Goal: Task Accomplishment & Management: Manage account settings

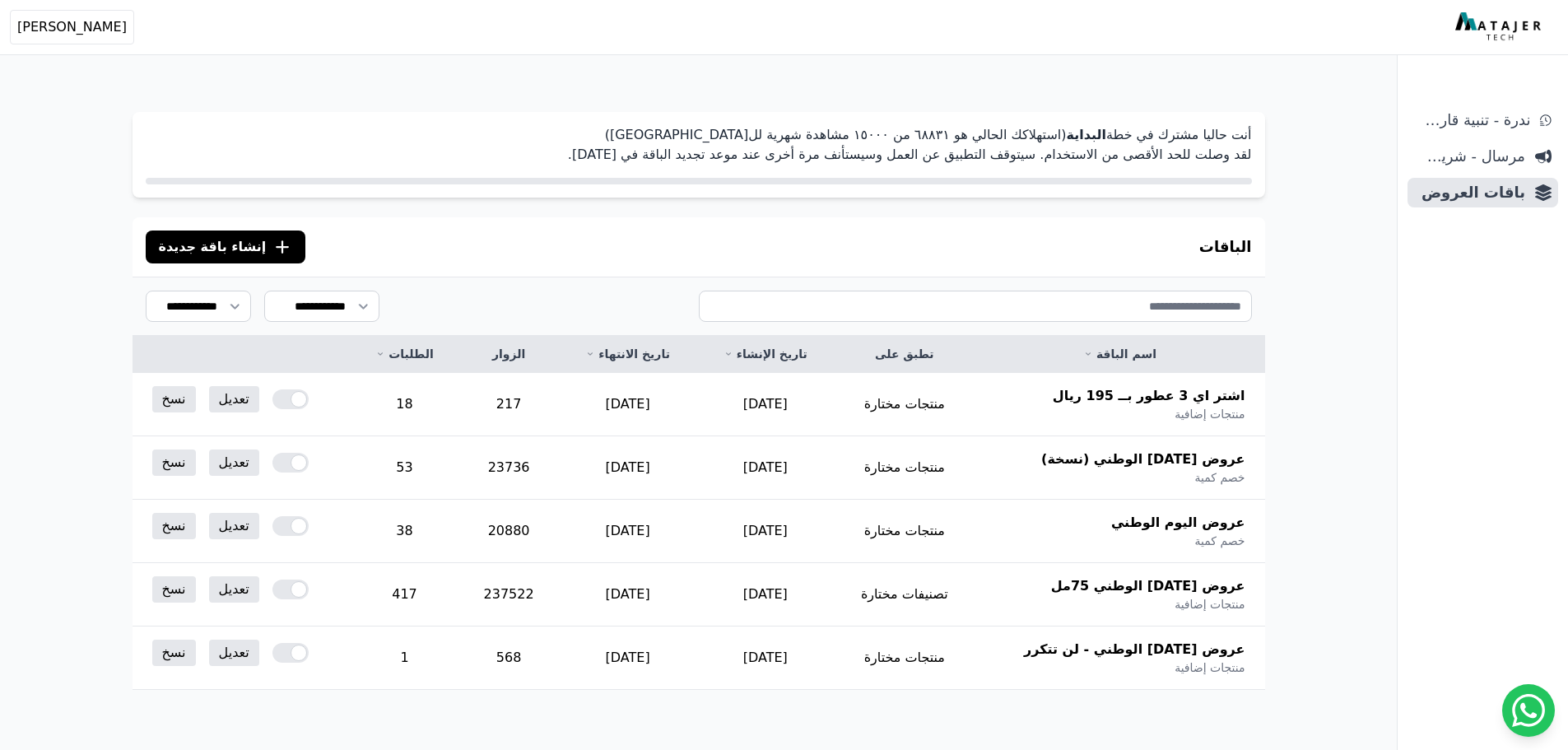
scroll to position [79, 0]
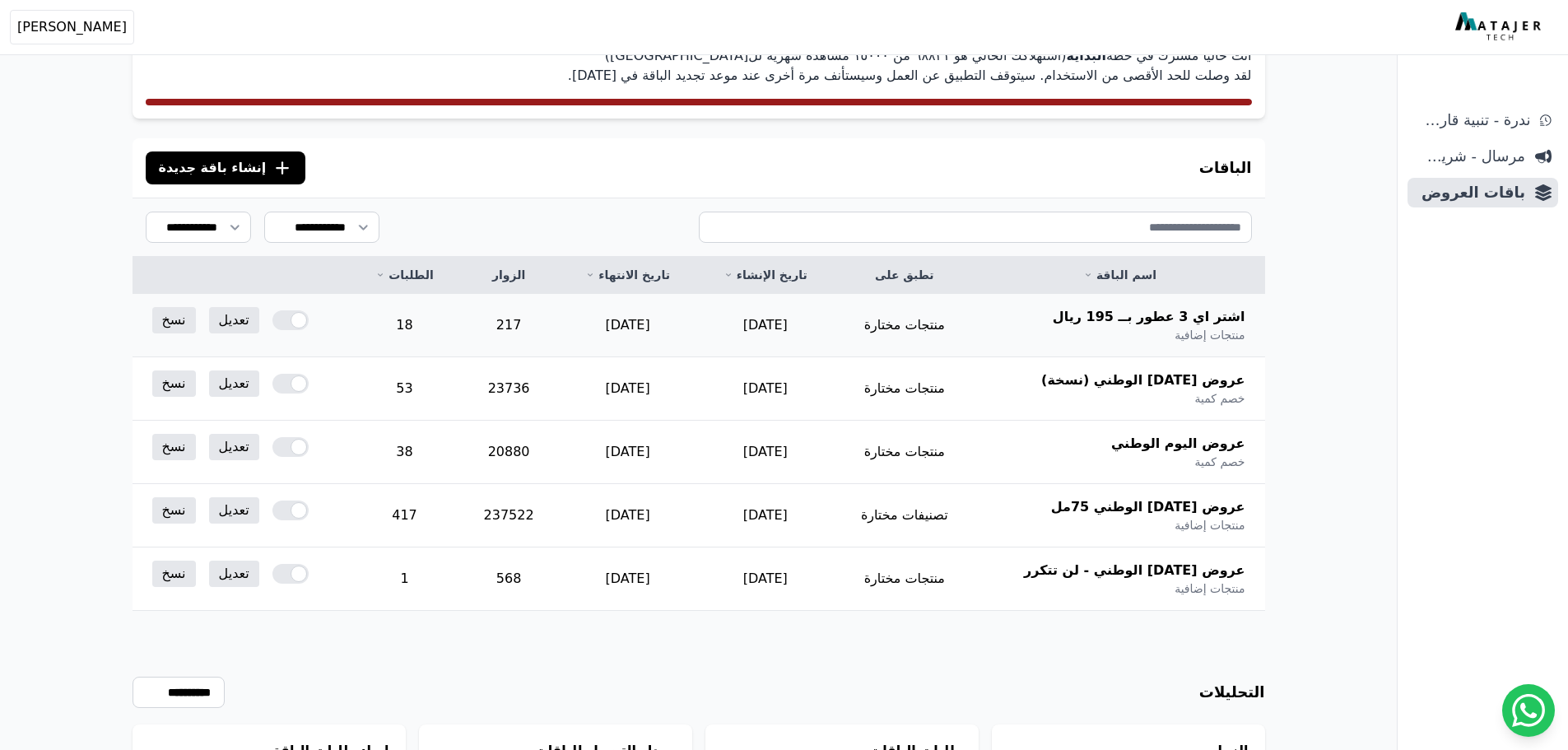
click at [456, 329] on td "18" at bounding box center [405, 325] width 108 height 63
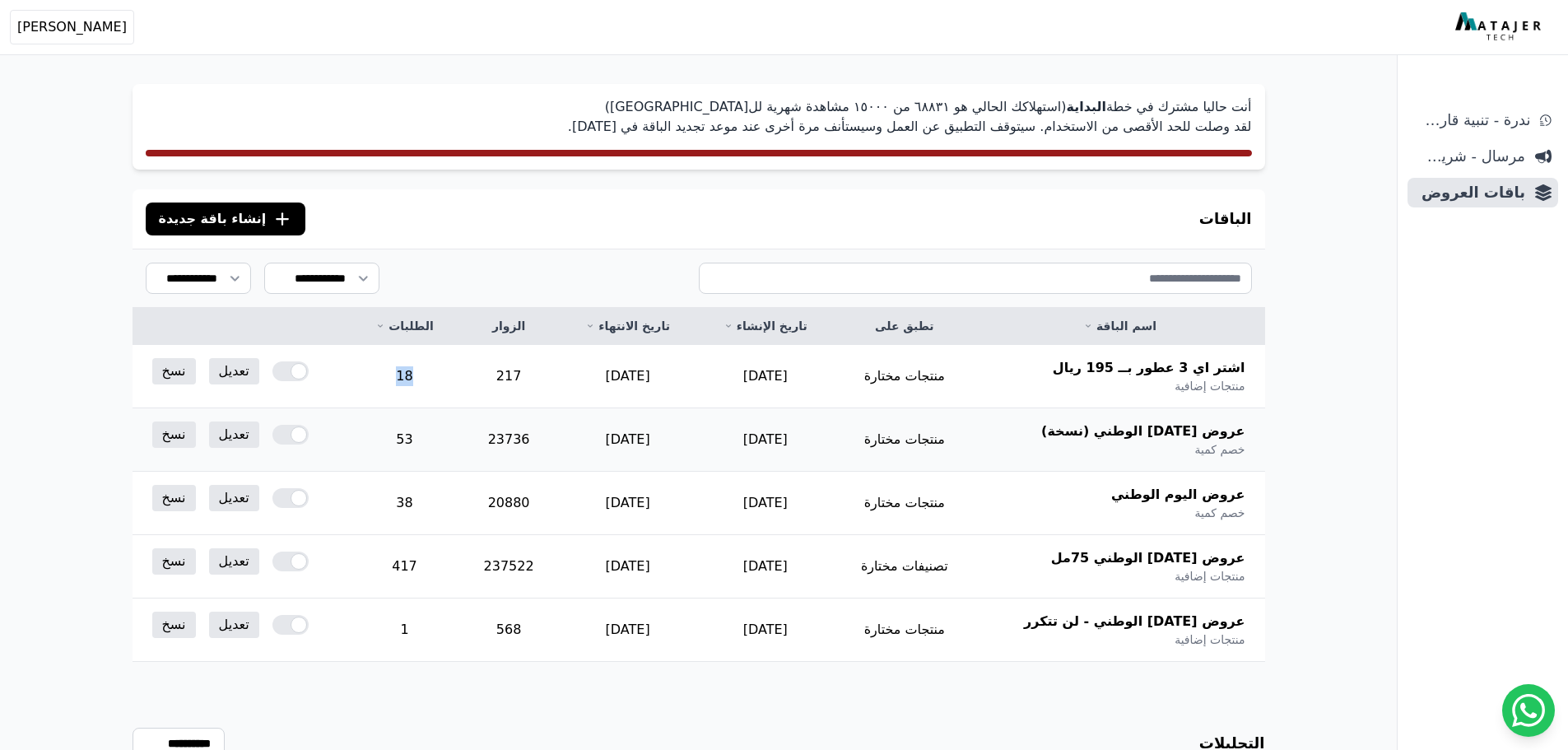
scroll to position [0, 0]
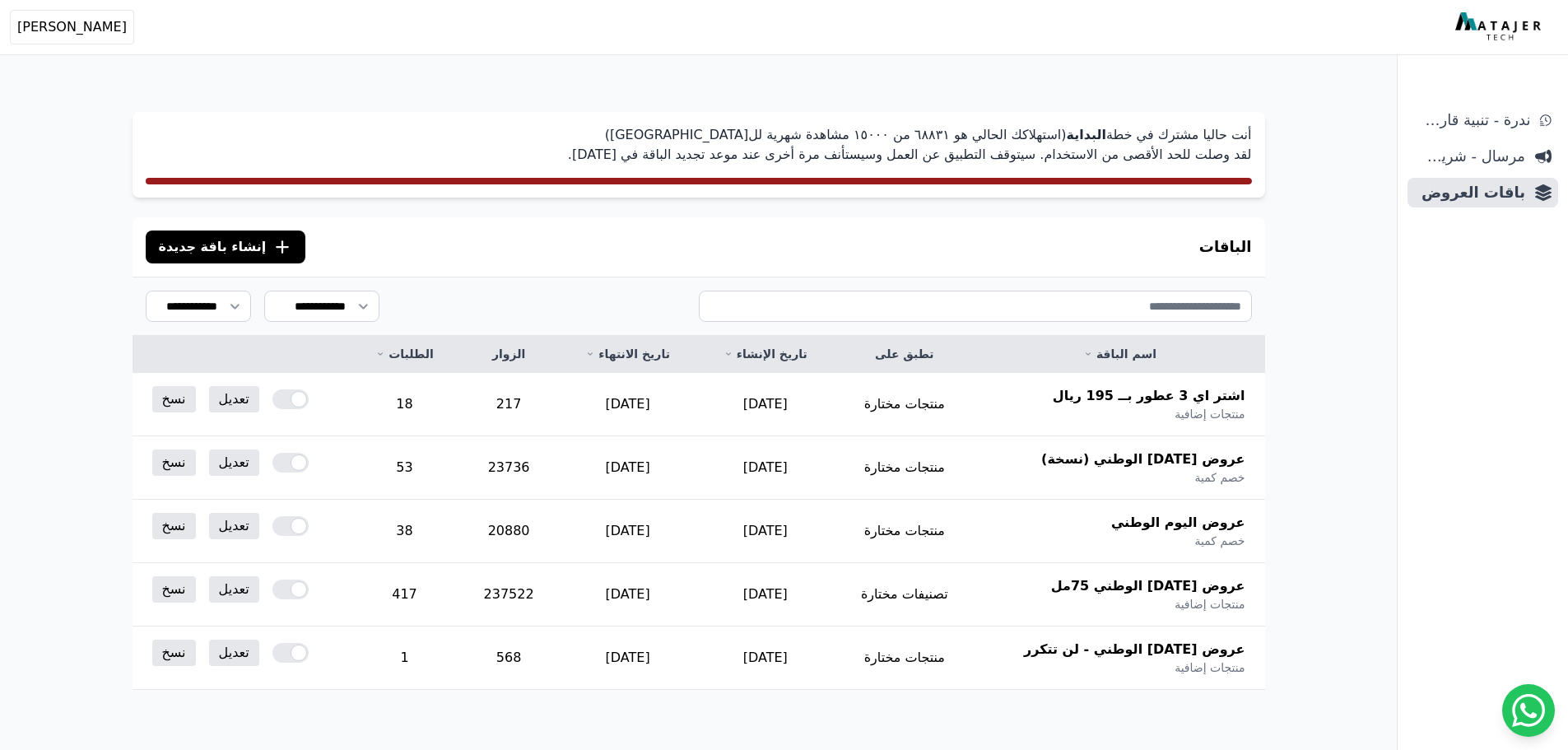
click at [549, 258] on div "الباقات .cls-1{fill:none;stroke:#fff;stroke-linecap:round;stroke-linejoin:round…" at bounding box center [698, 246] width 1132 height 59
click at [242, 397] on link "تعديل" at bounding box center [234, 399] width 50 height 27
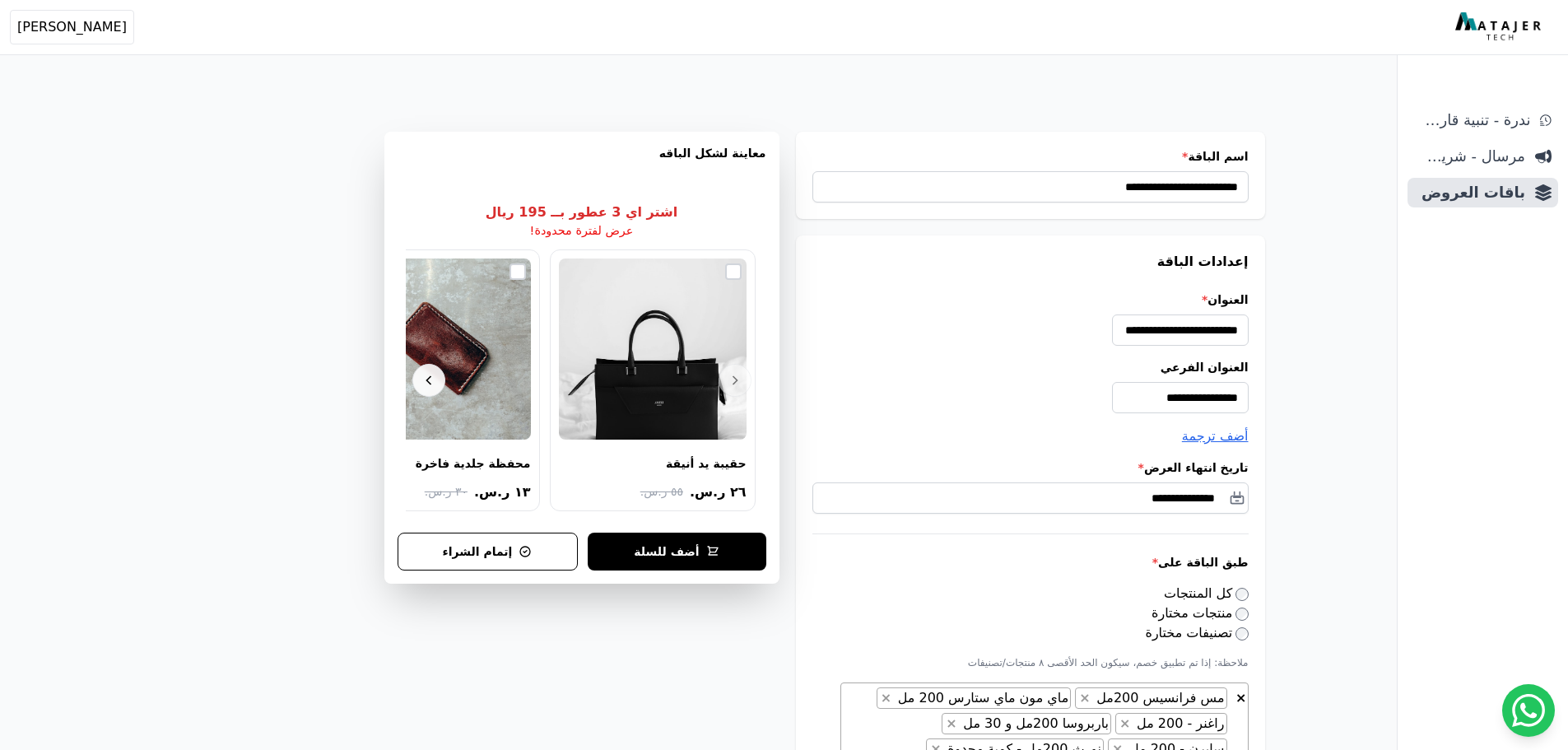
select select "**********"
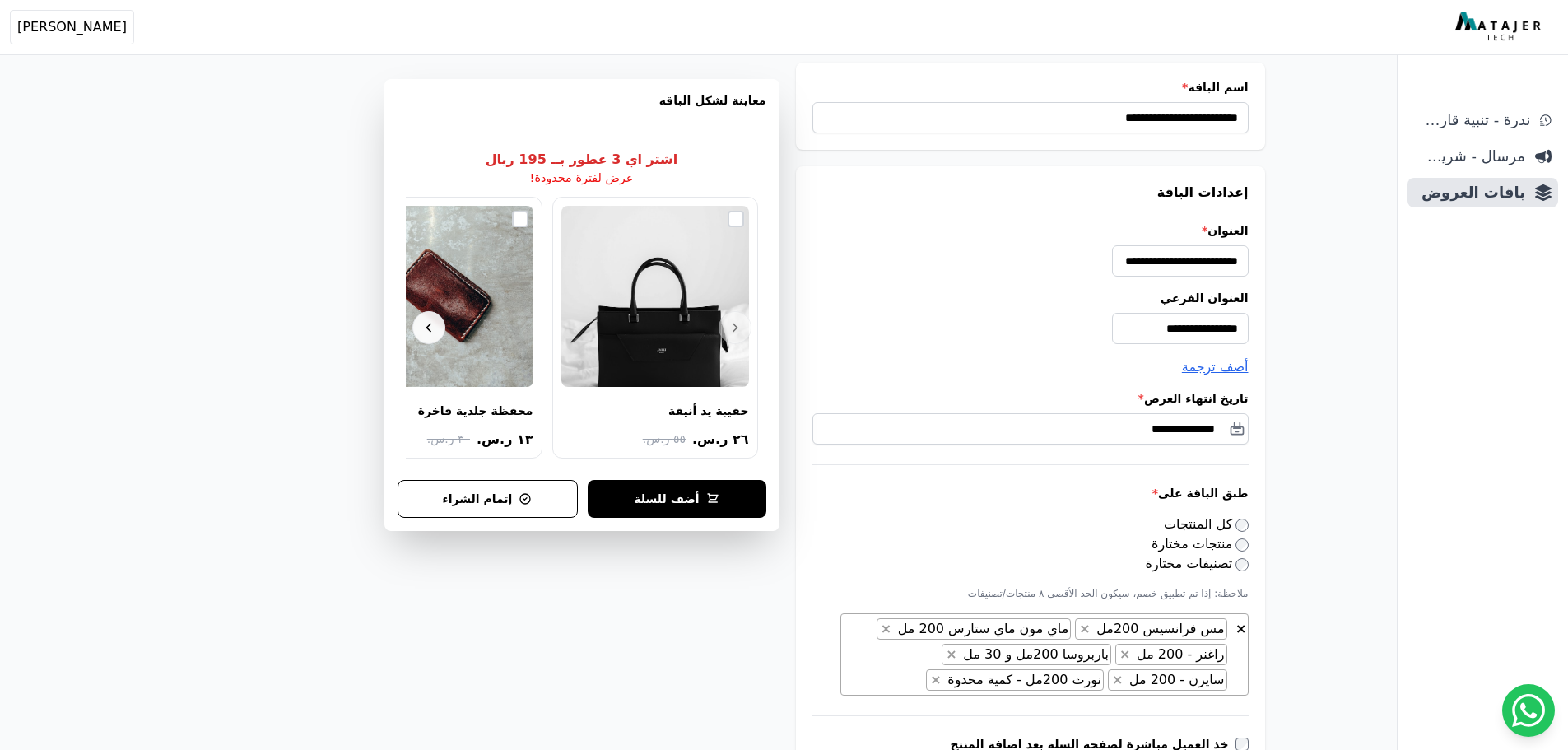
scroll to position [165, 0]
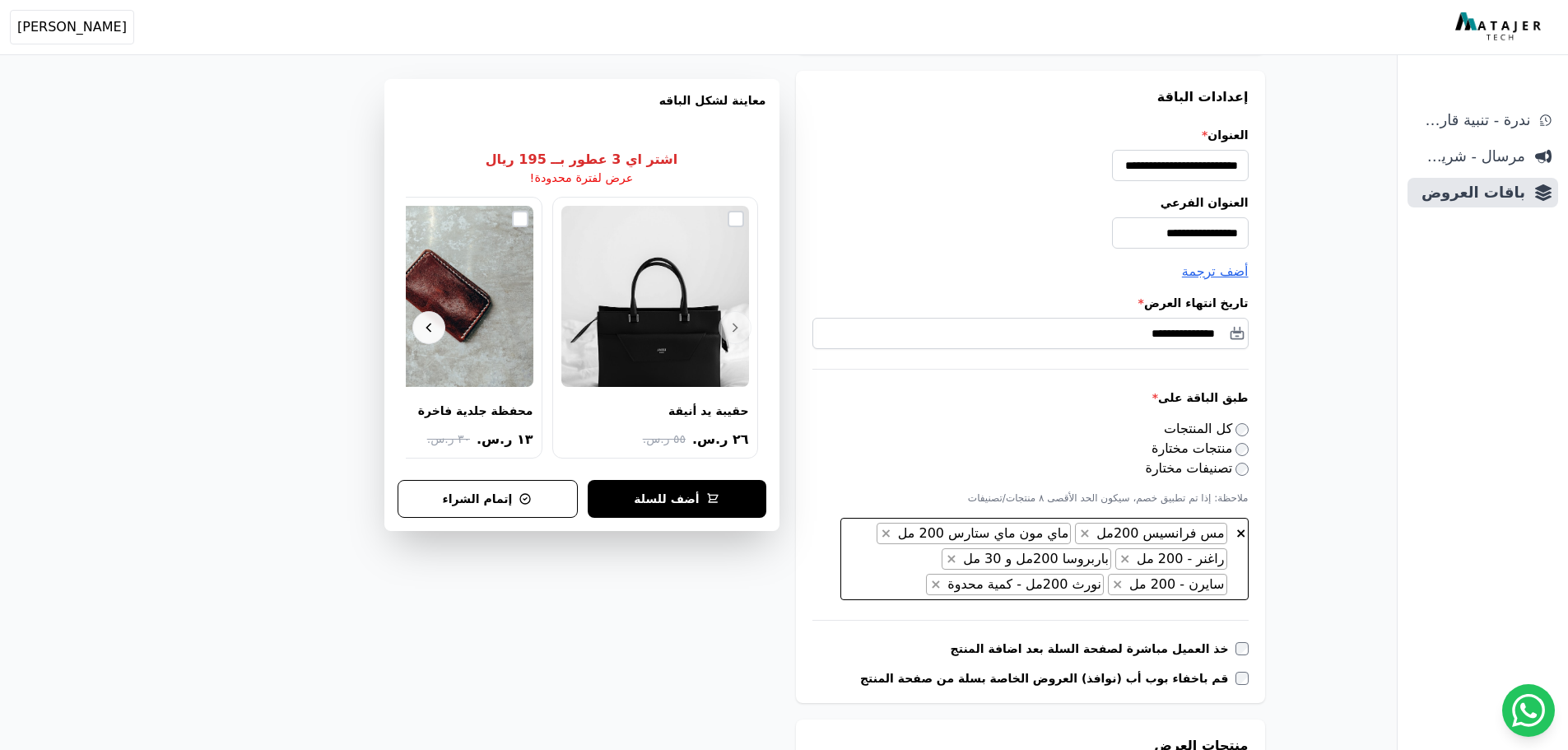
click at [1004, 585] on span "× × مس فرانسيس 200مل × ماي مون ماي ستارس 200 مل × راغنر - 200 مل × باربروسا 200…" at bounding box center [1045, 559] width 408 height 83
click at [956, 558] on span "×" at bounding box center [951, 559] width 11 height 16
click at [1018, 572] on span "× × مس فرانسيس 200مل × ماي مون ماي ستارس 200 مل × راغنر - 200 مل × سايرن - 200 …" at bounding box center [1045, 559] width 408 height 83
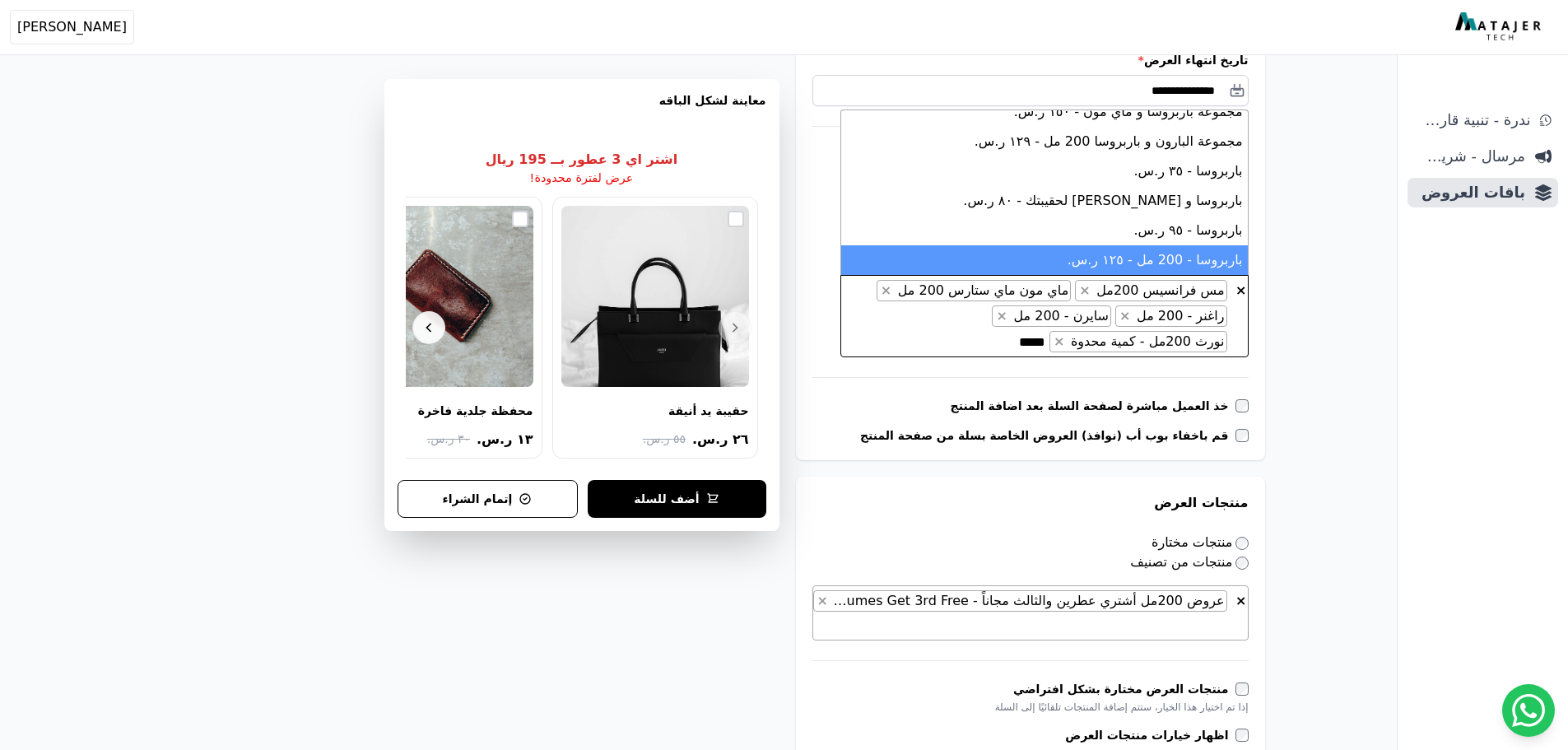
scroll to position [412, 0]
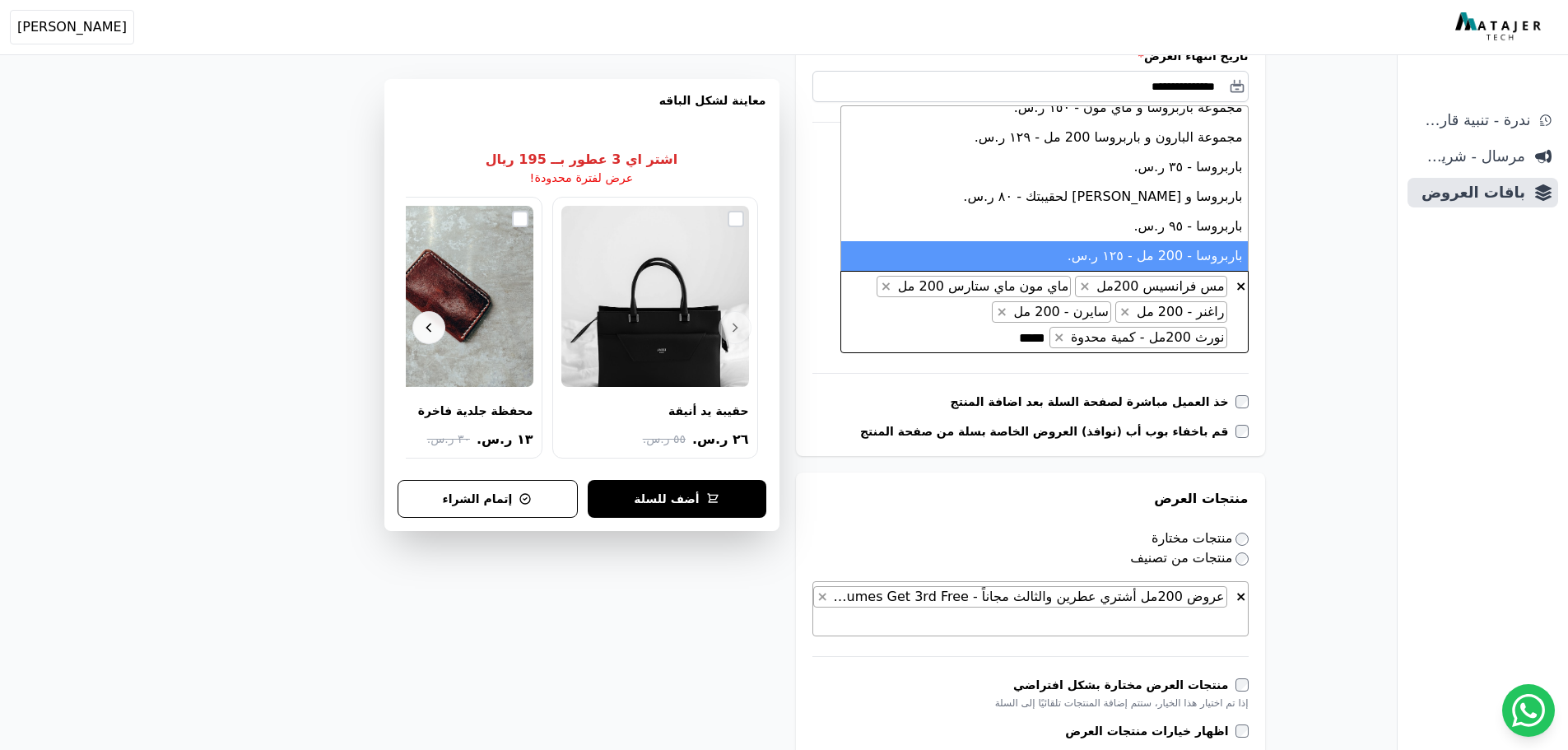
type textarea "*****"
click at [1170, 258] on li "باربروسا - 200 مل - ١٢٥ ر.س." at bounding box center [1044, 256] width 407 height 30
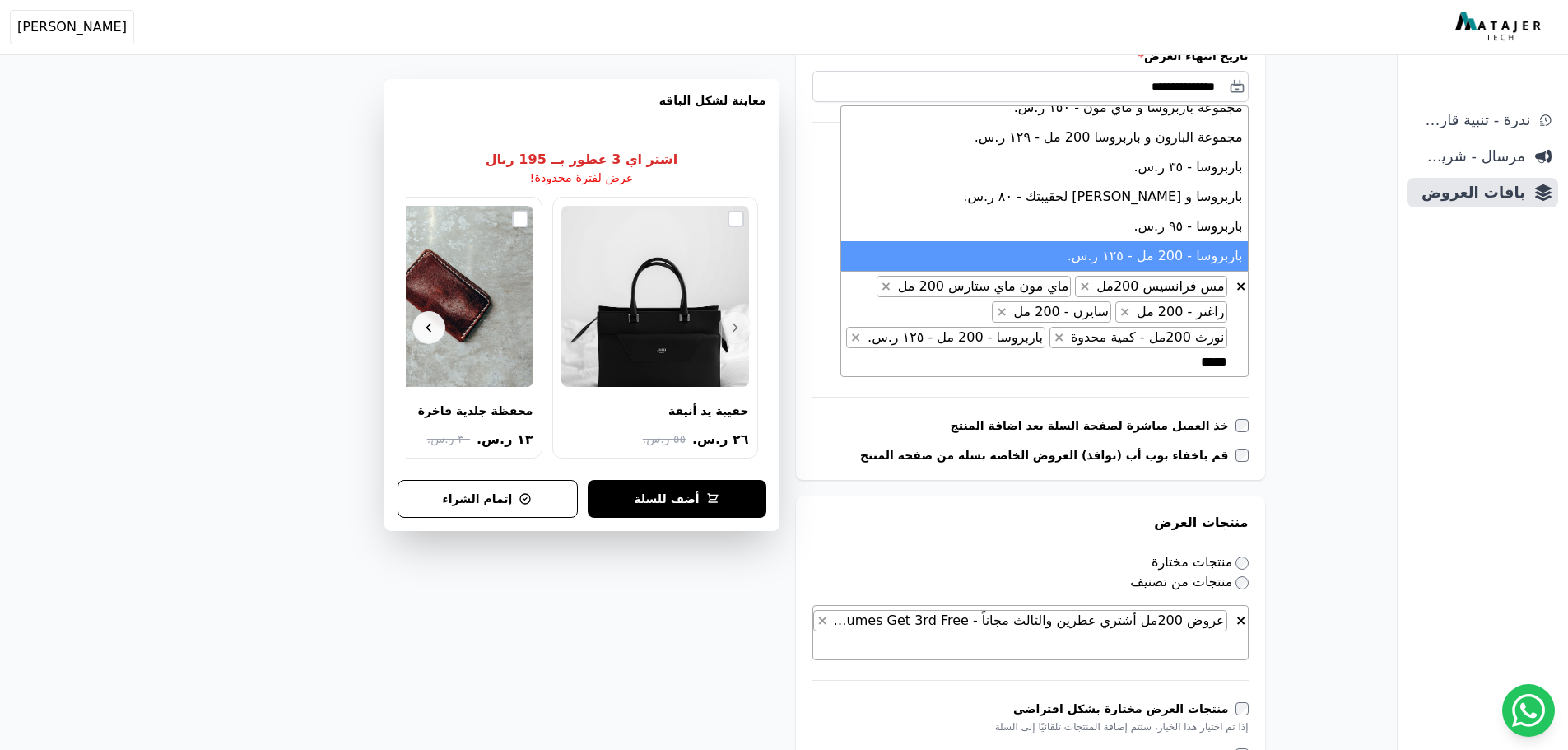
click at [1191, 364] on textarea "*****" at bounding box center [1197, 362] width 59 height 20
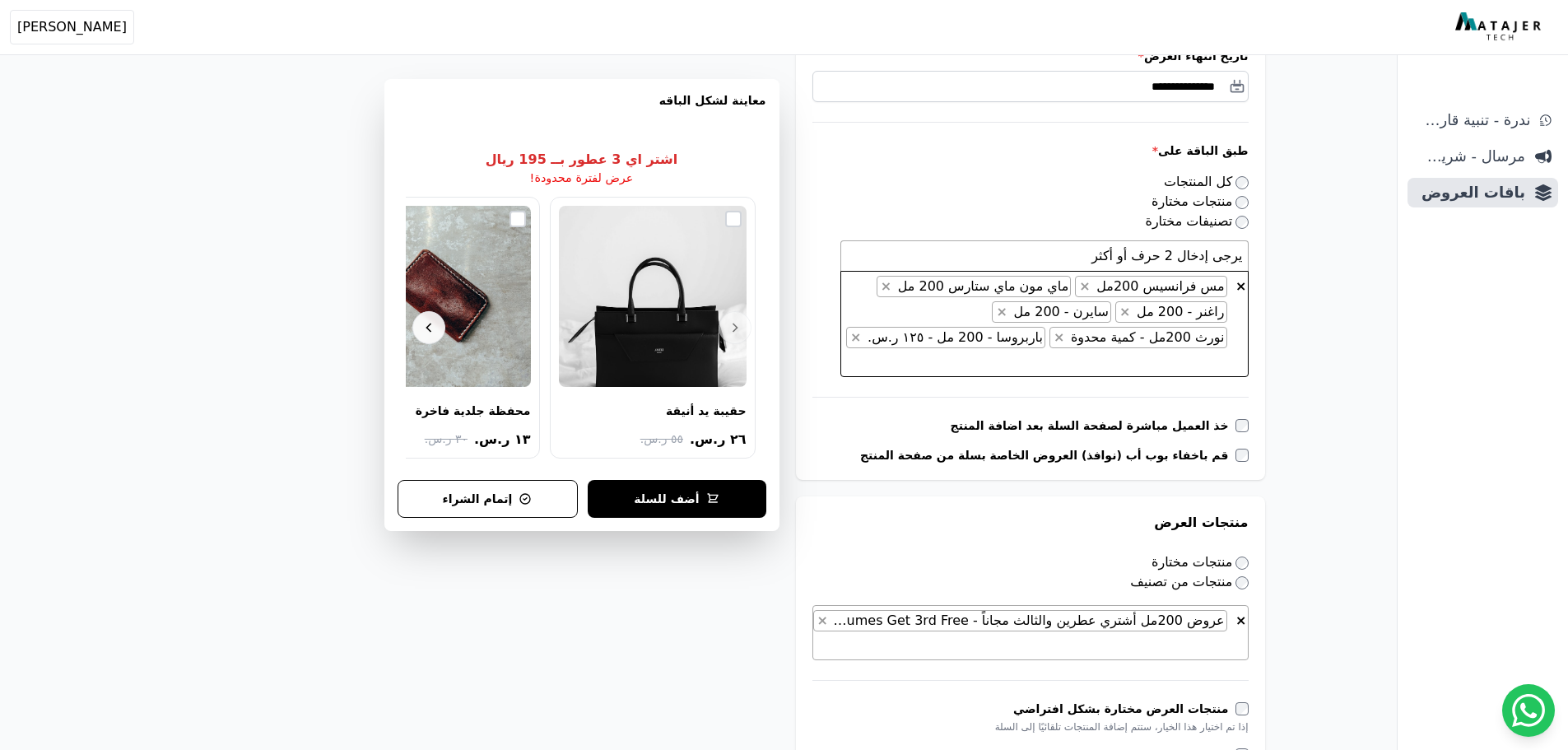
scroll to position [0, -3]
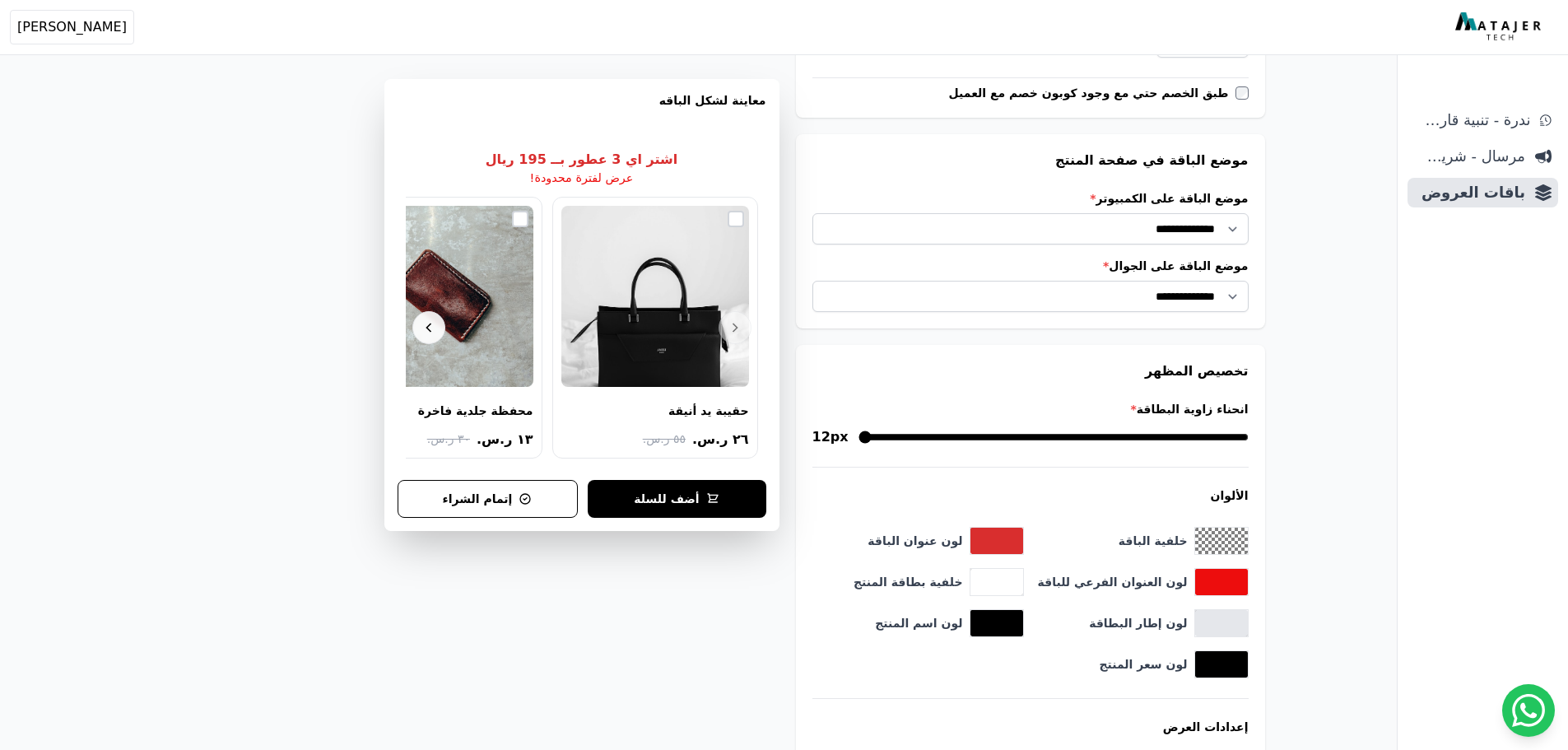
scroll to position [1613, 0]
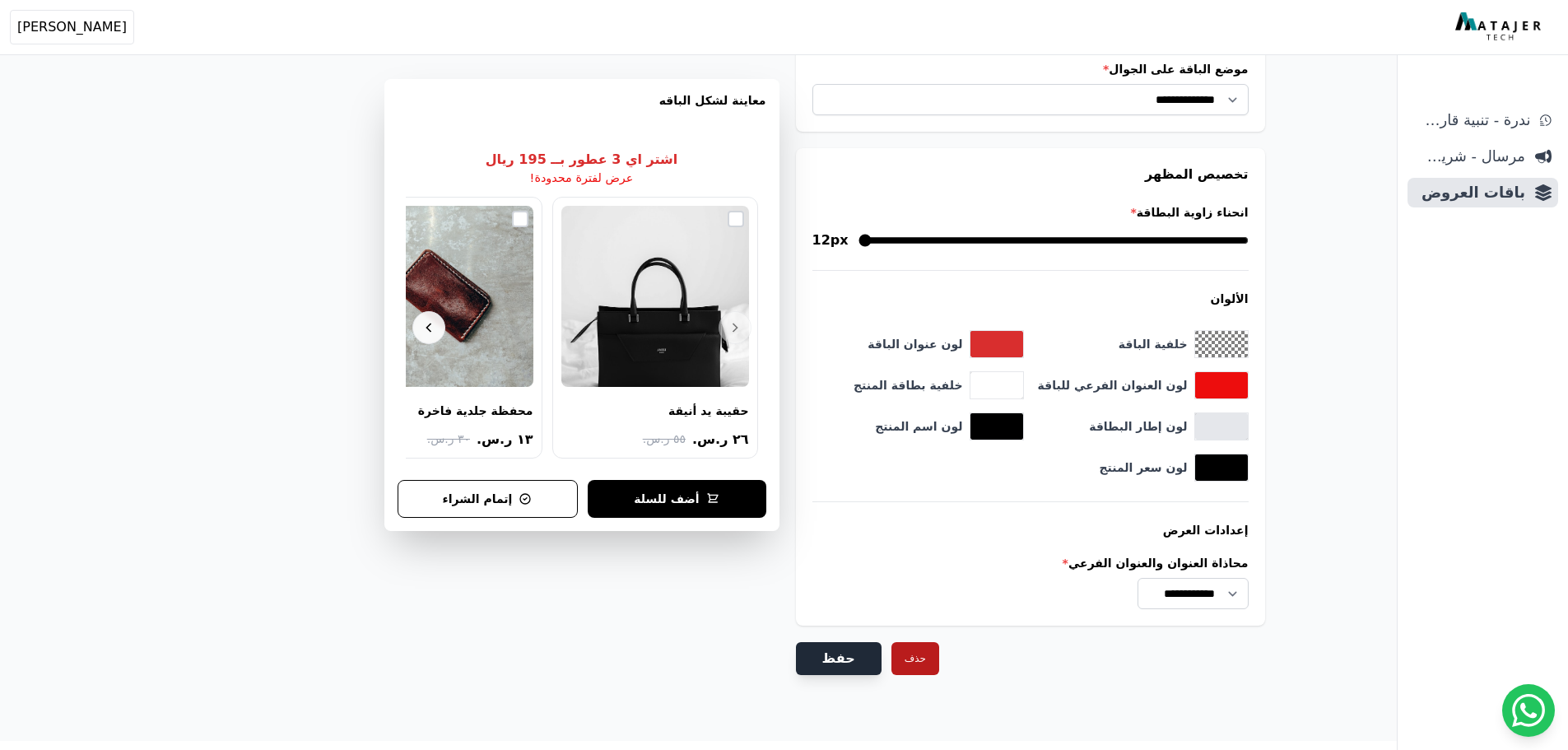
click at [836, 647] on button "حفظ" at bounding box center [839, 657] width 86 height 33
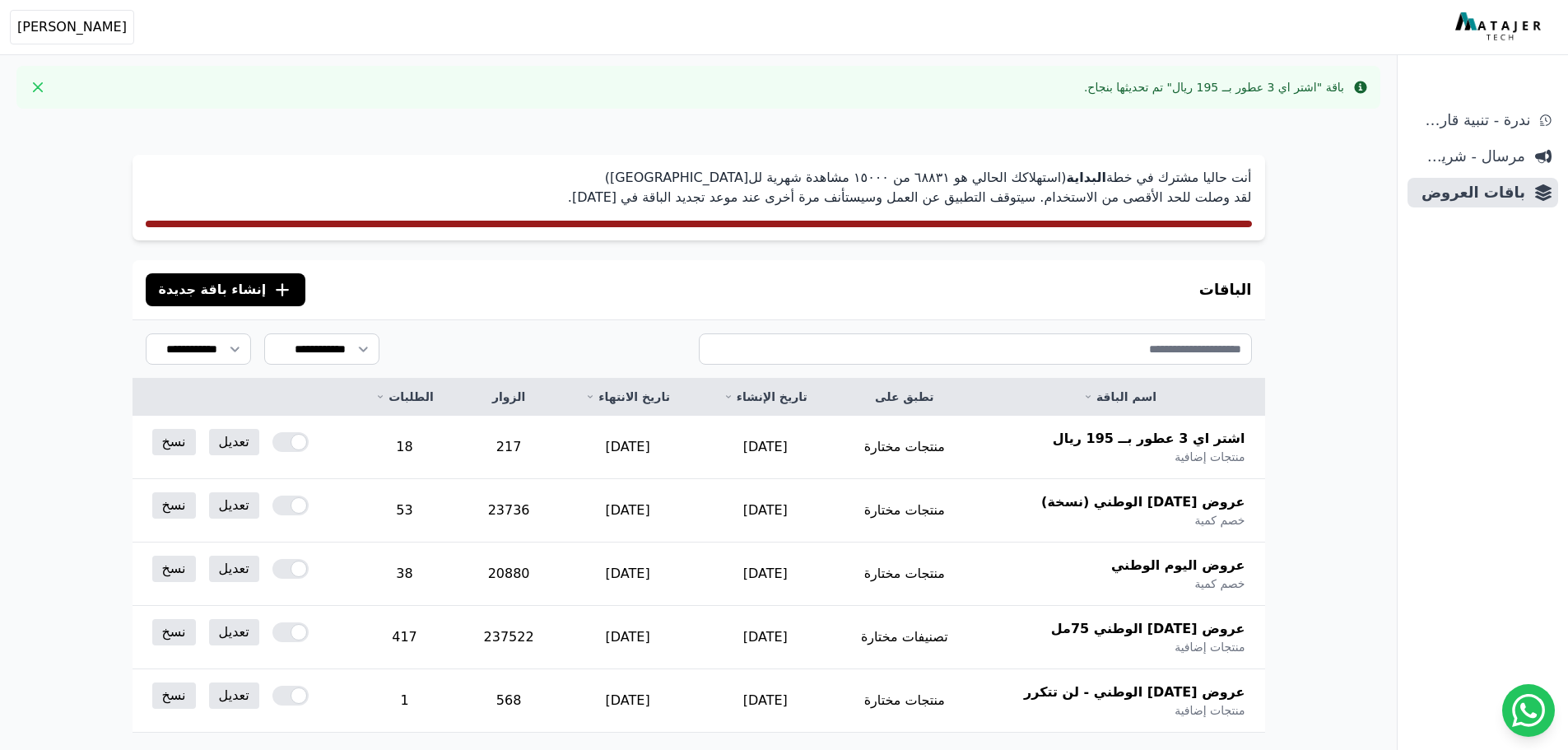
click at [511, 298] on div "الباقات .cls-1{fill:none;stroke:#fff;stroke-linecap:round;stroke-linejoin:round…" at bounding box center [698, 290] width 1132 height 59
